Goal: Task Accomplishment & Management: Use online tool/utility

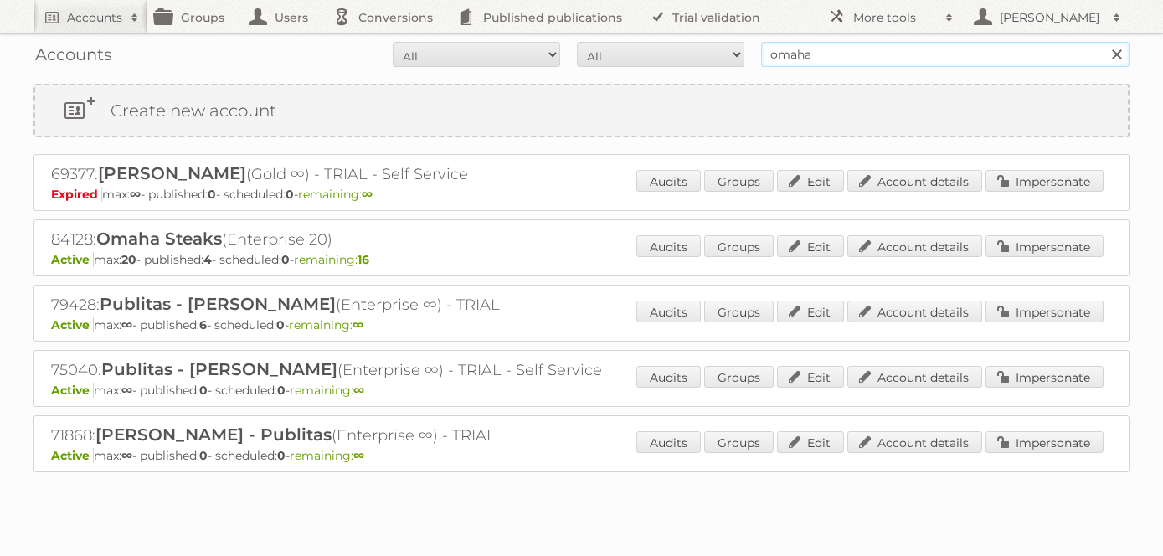
click at [869, 58] on input "omaha" at bounding box center [945, 54] width 368 height 25
type input "[PERSON_NAME][EMAIL_ADDRESS][DOMAIN_NAME]"
click at [1103, 42] on input "Search" at bounding box center [1115, 54] width 25 height 25
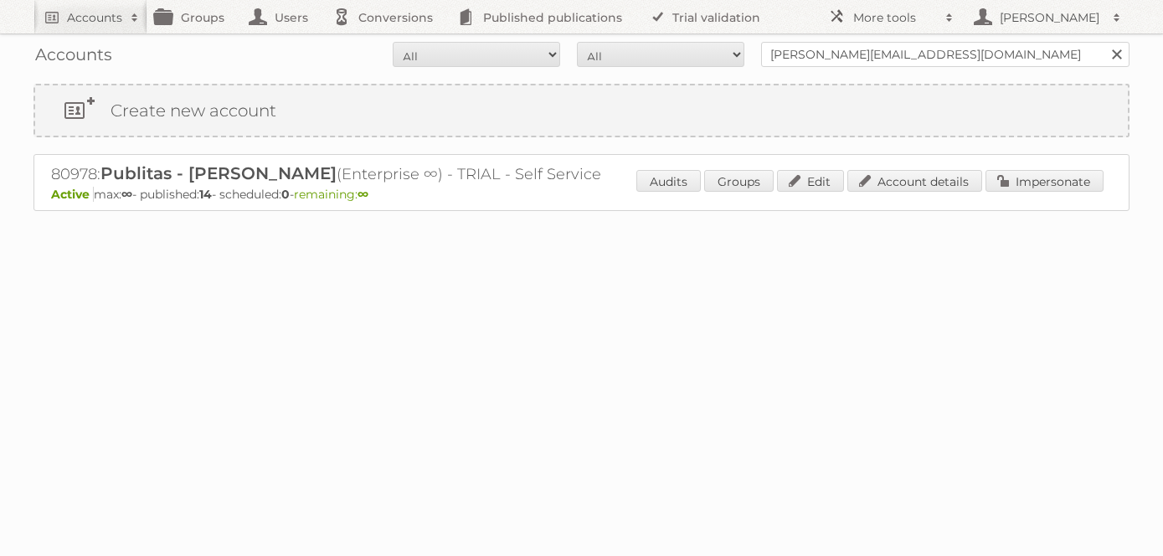
click at [1046, 191] on div "Audits Groups Edit Account details Impersonate" at bounding box center [869, 182] width 467 height 25
click at [1045, 183] on link "Impersonate" at bounding box center [1044, 181] width 118 height 22
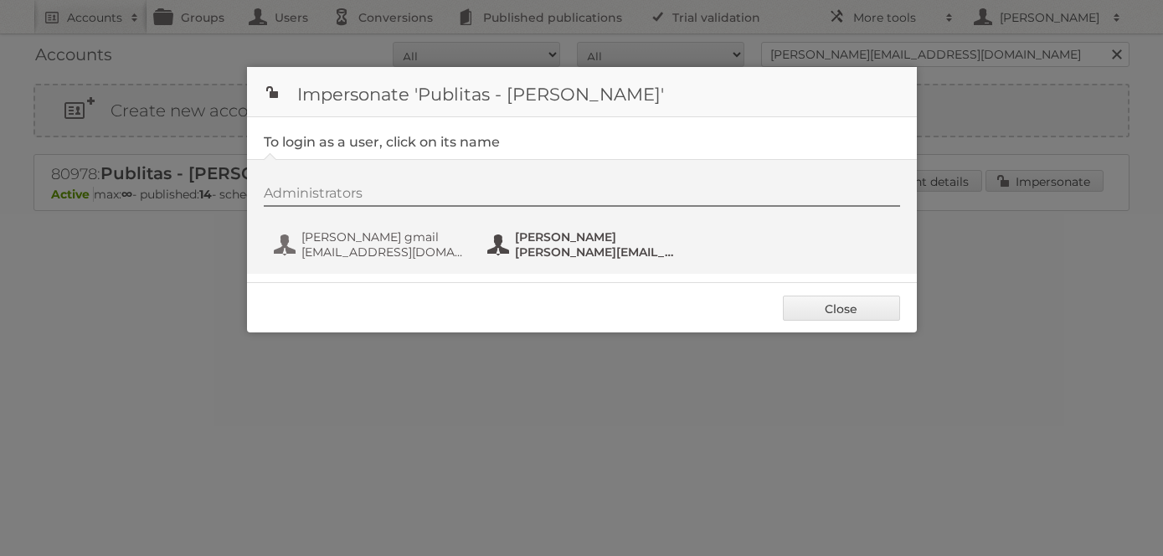
click at [552, 241] on span "[PERSON_NAME]" at bounding box center [596, 236] width 162 height 15
